Goal: Find specific page/section: Find specific page/section

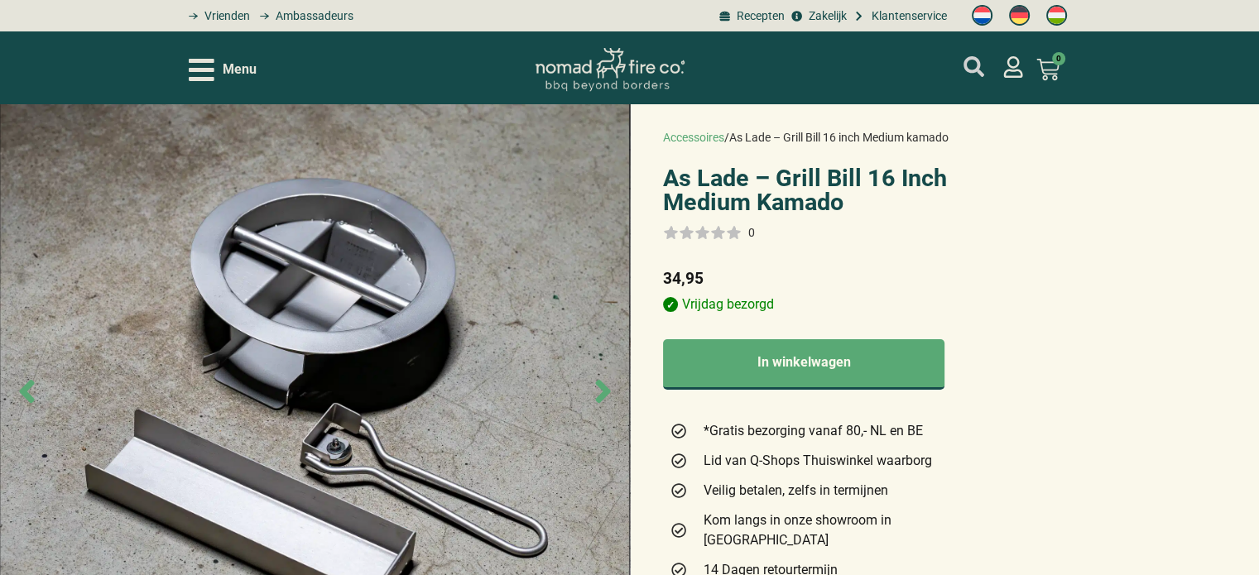
click at [970, 69] on icon "mijn account" at bounding box center [973, 66] width 21 height 21
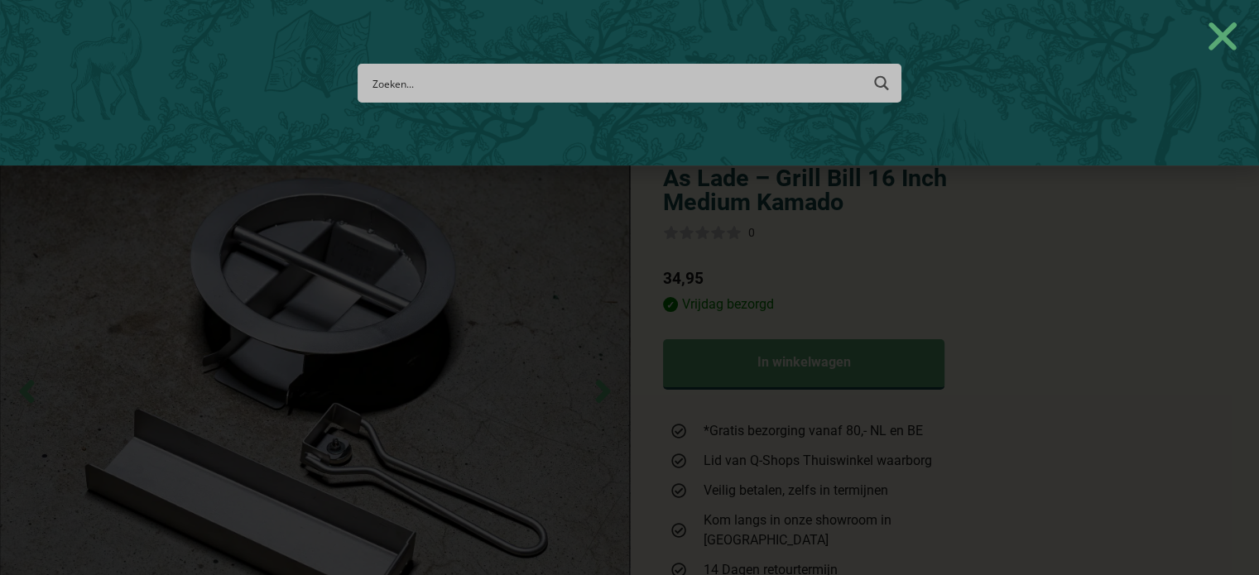
click at [723, 84] on input "Search input" at bounding box center [616, 83] width 488 height 31
click at [694, 94] on input "Search input" at bounding box center [616, 83] width 488 height 31
type input "mand"
type input "mandje"
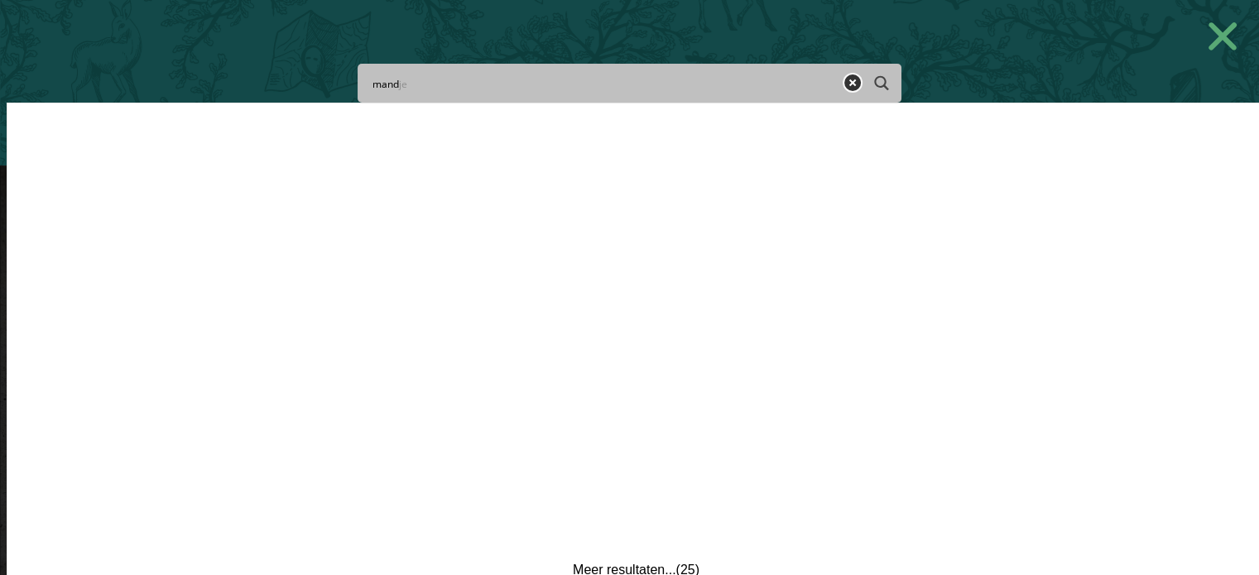
type input "mand"
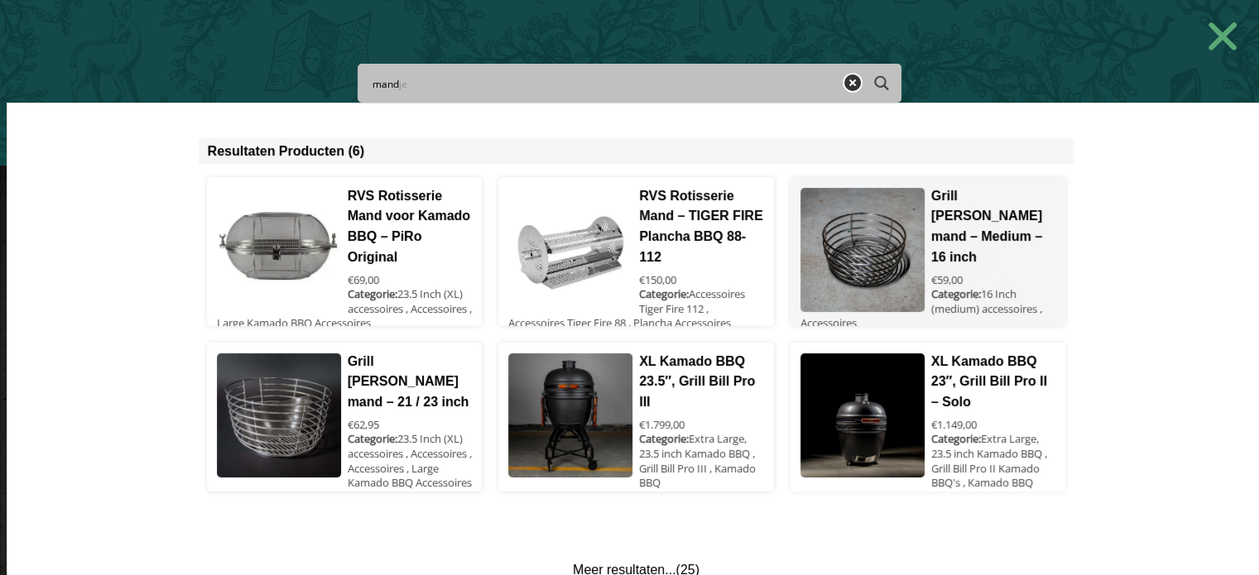
click at [882, 229] on span at bounding box center [928, 251] width 274 height 149
